Goal: Task Accomplishment & Management: Manage account settings

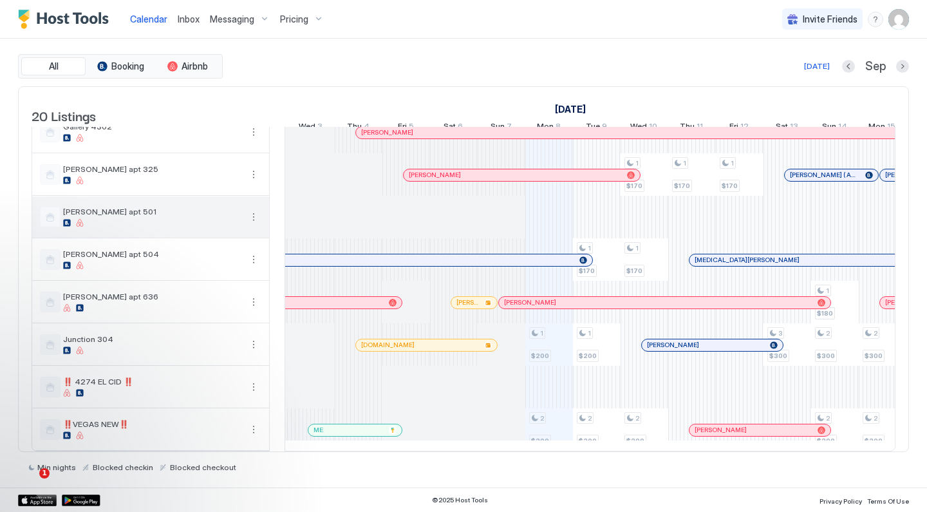
click at [255, 212] on button "More options" at bounding box center [253, 216] width 15 height 15
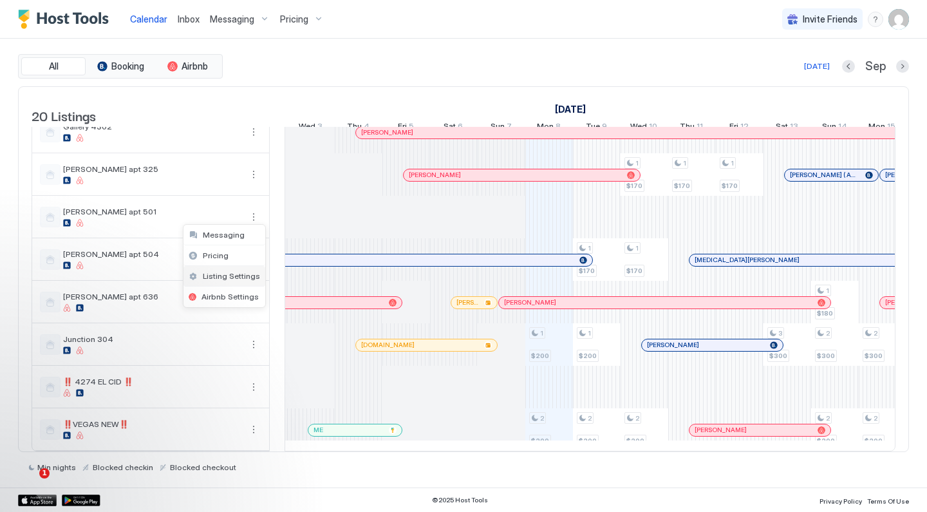
click at [234, 274] on span "Listing Settings" at bounding box center [231, 276] width 57 height 10
